Goal: Information Seeking & Learning: Understand process/instructions

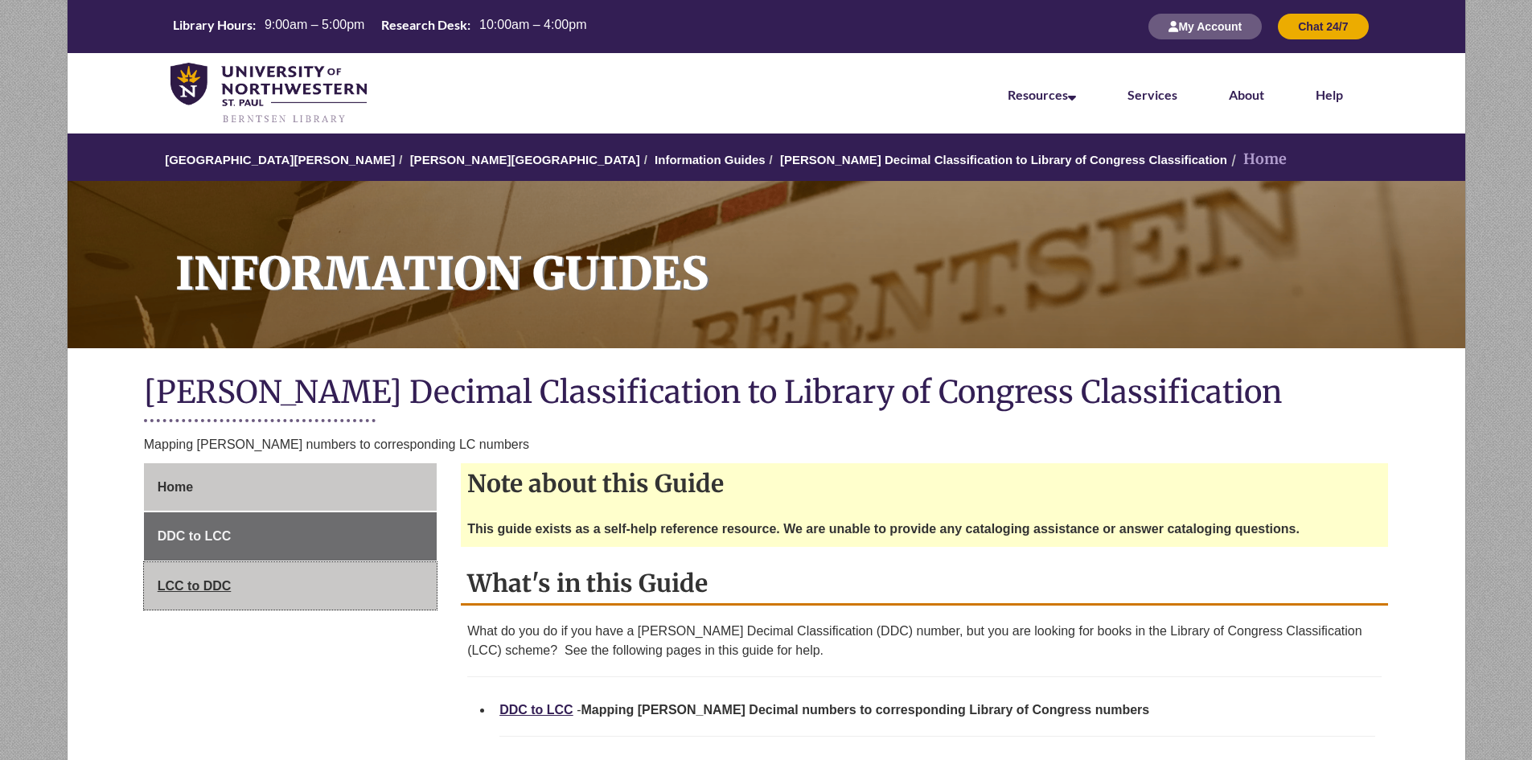
click at [179, 588] on span "LCC to DDC" at bounding box center [195, 586] width 74 height 14
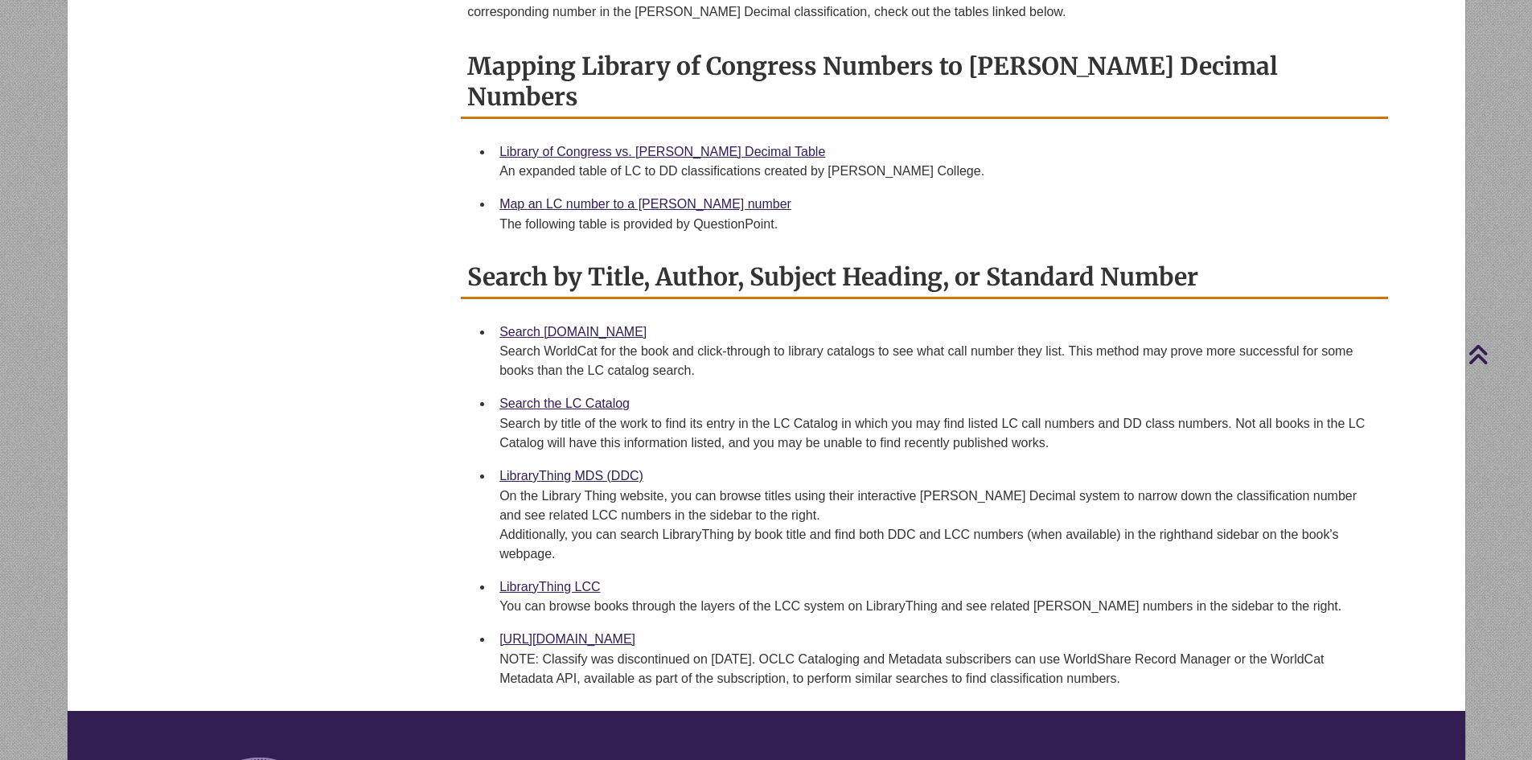
scroll to position [161, 0]
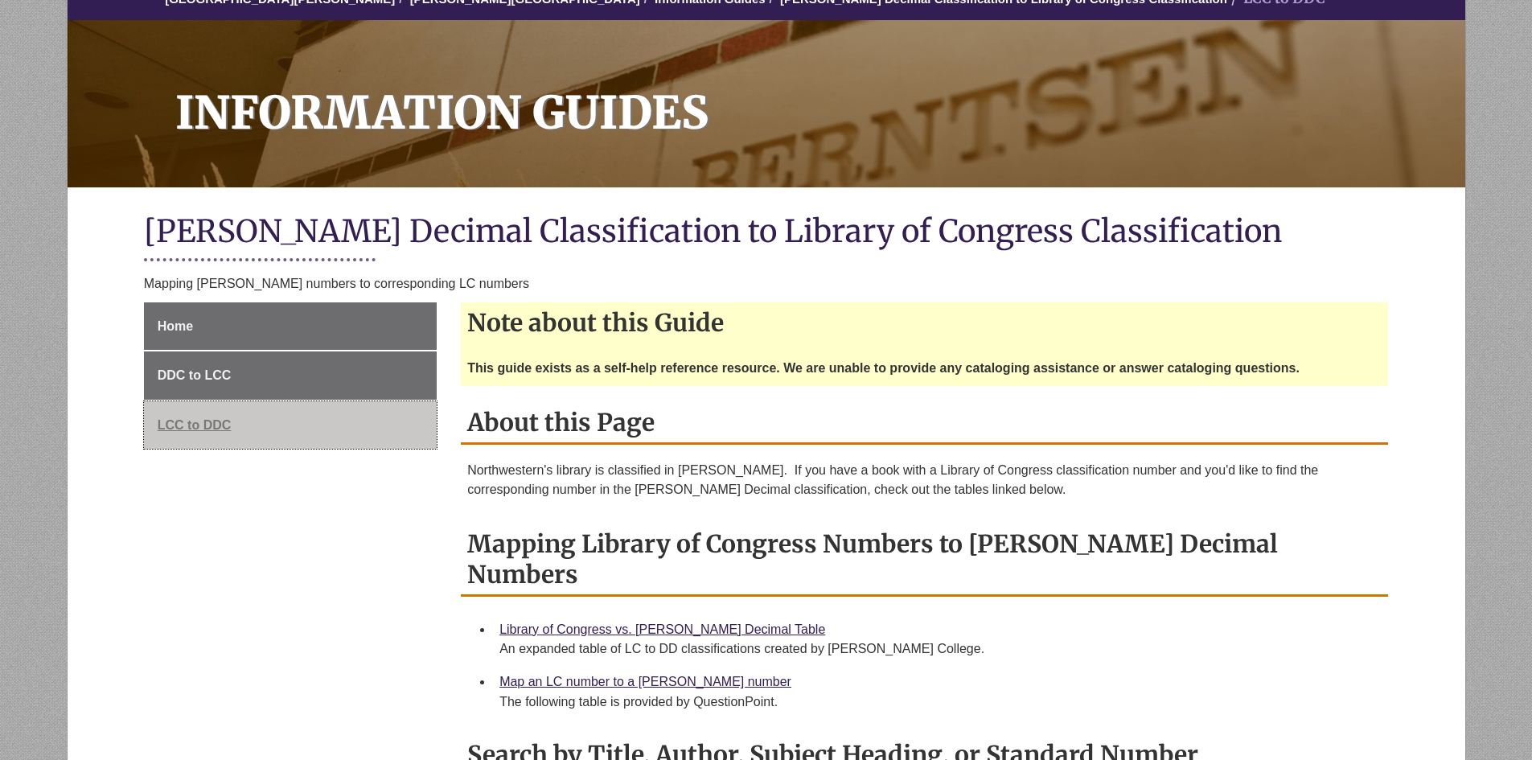
click at [205, 425] on span "LCC to DDC" at bounding box center [195, 425] width 74 height 14
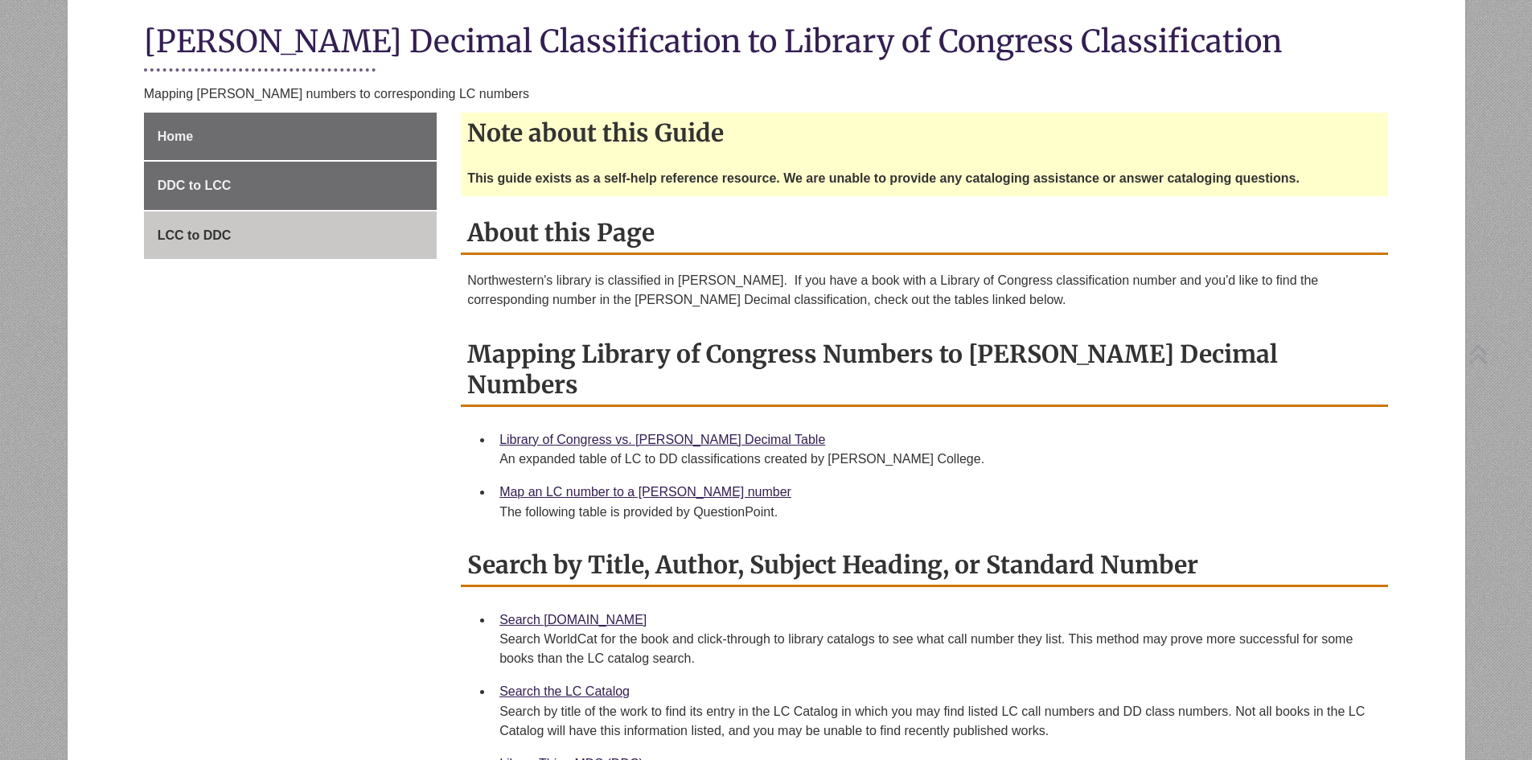
scroll to position [402, 0]
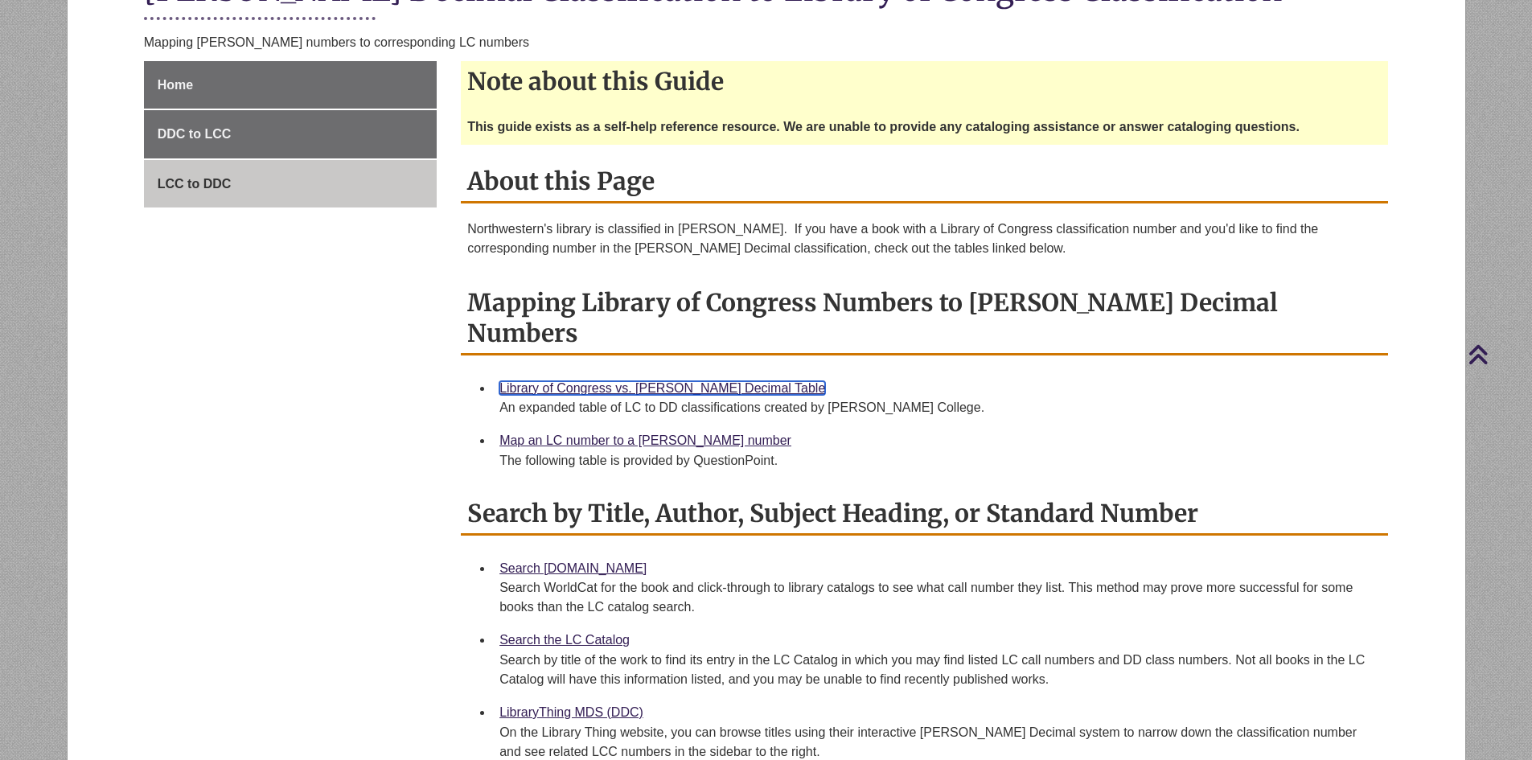
click at [653, 381] on link "Library of Congress vs. [PERSON_NAME] Decimal Table" at bounding box center [662, 388] width 326 height 14
click at [179, 185] on span "LCC to DDC" at bounding box center [195, 184] width 74 height 14
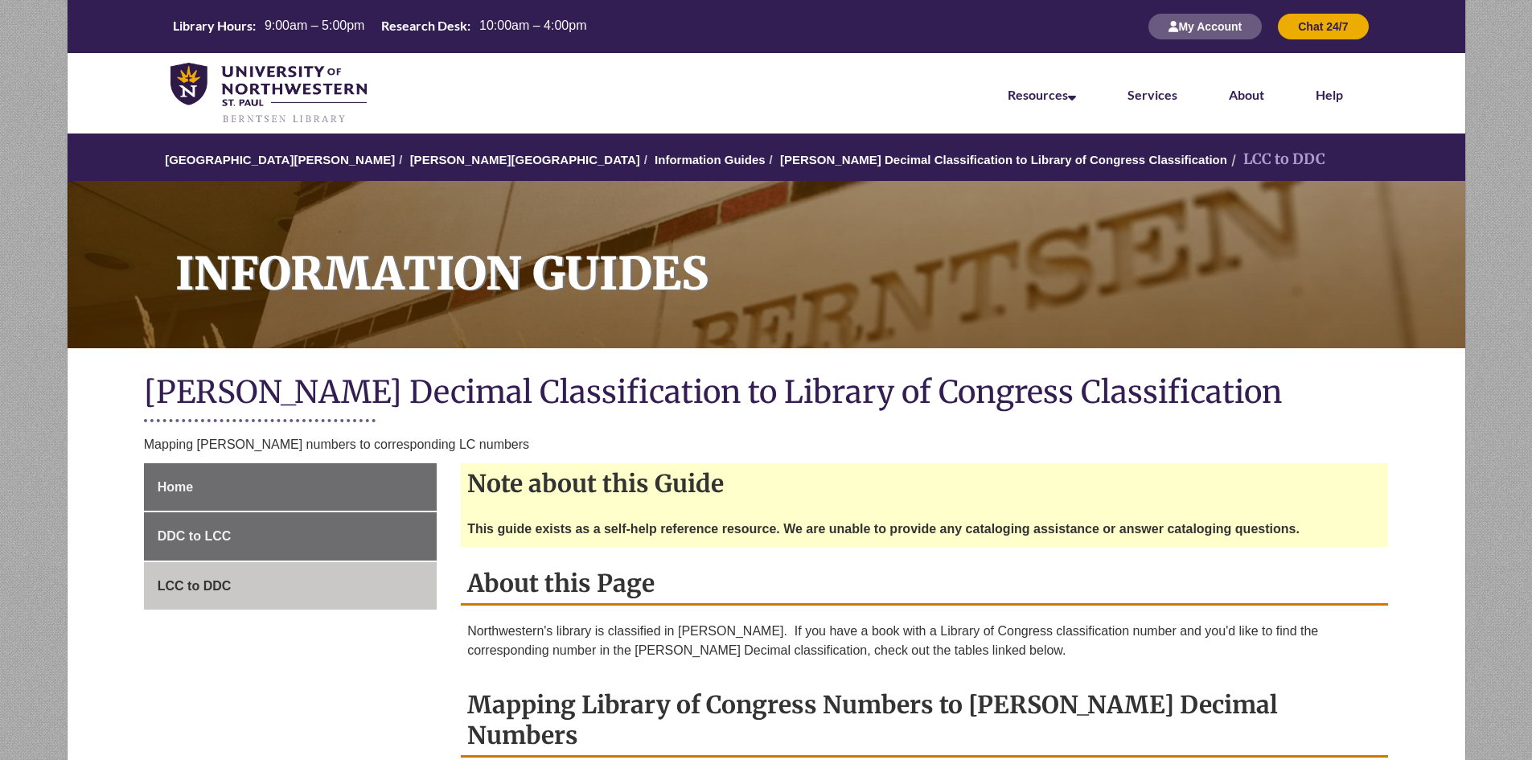
scroll to position [402, 0]
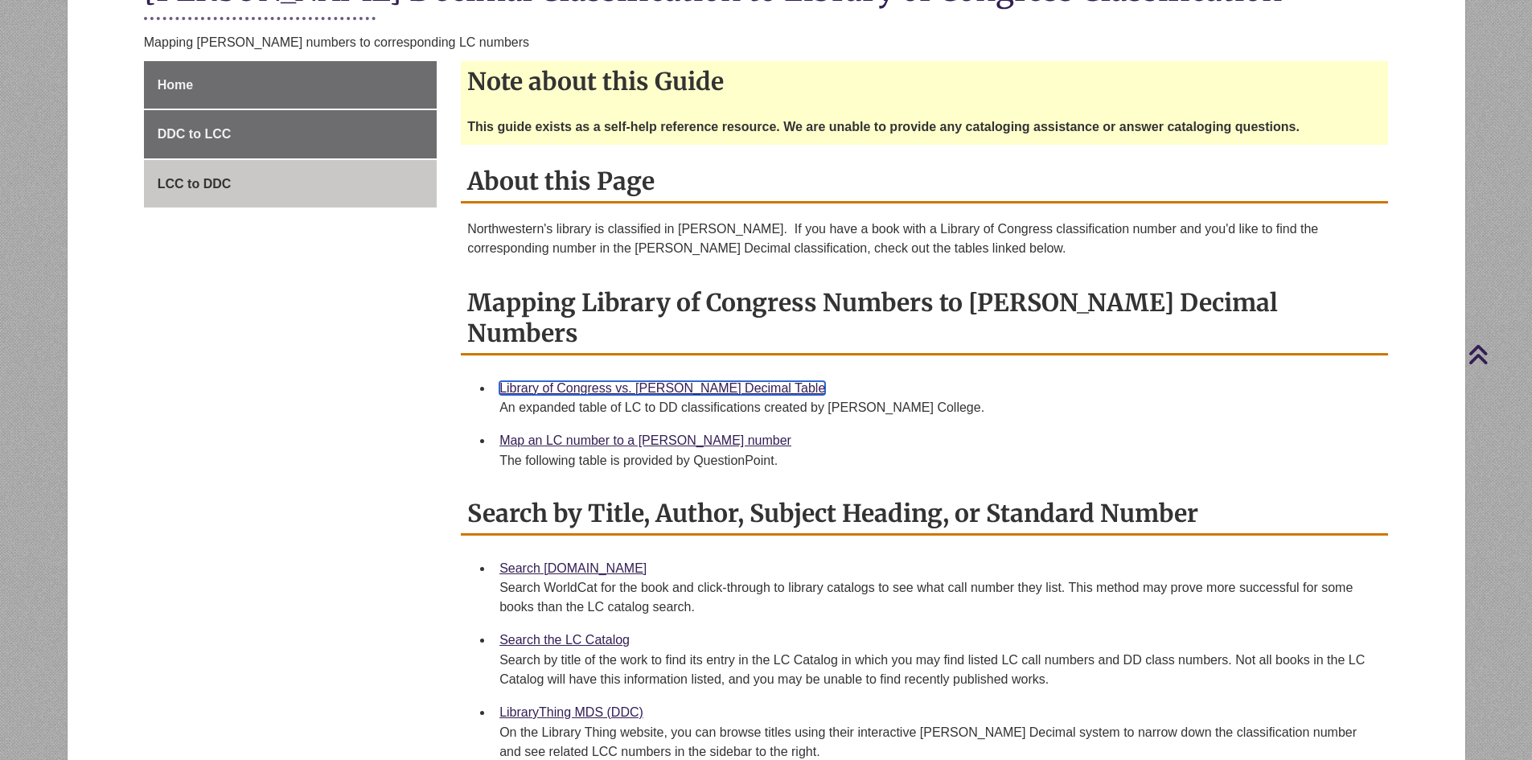
click at [588, 381] on link "Library of Congress vs. Dewey Decimal Table" at bounding box center [662, 388] width 326 height 14
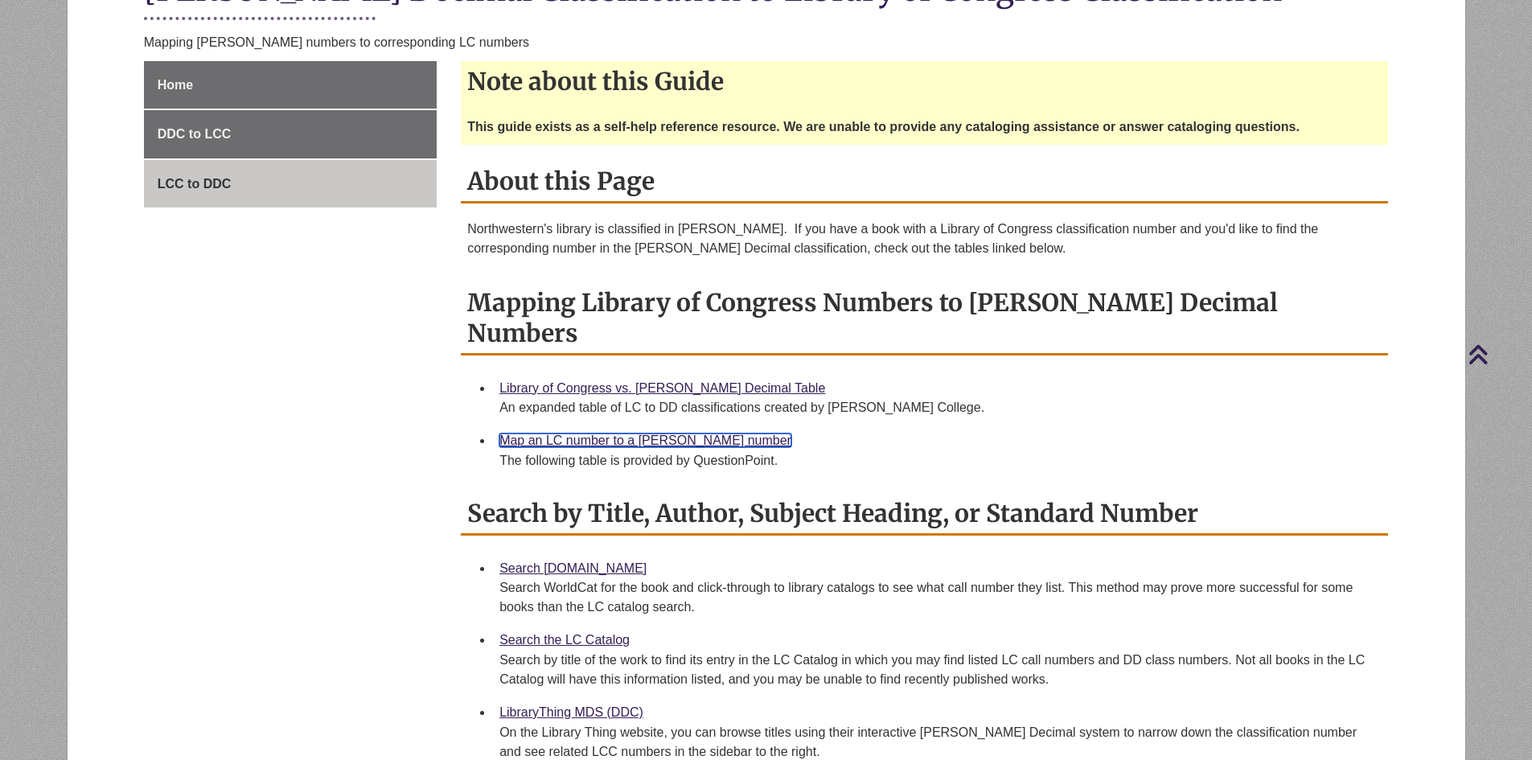
click at [656, 433] on link "Map an LC number to a Dewey number" at bounding box center [645, 440] width 292 height 14
